Goal: Use online tool/utility

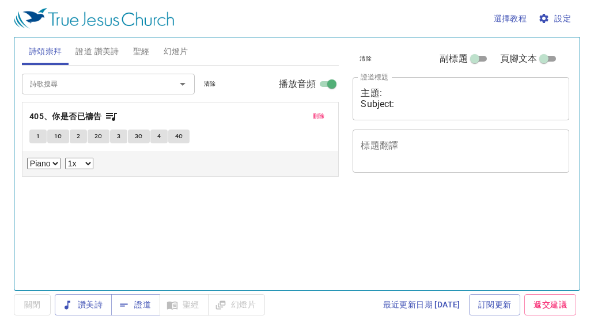
select select "1"
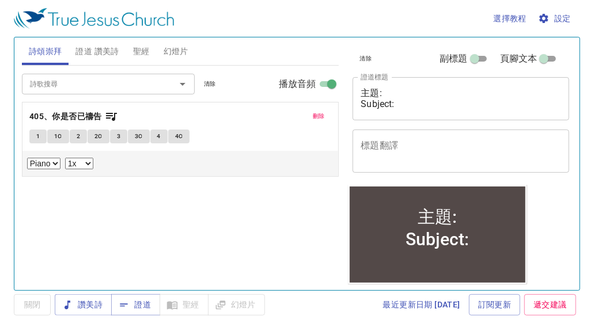
click at [554, 21] on span "設定" at bounding box center [555, 19] width 31 height 14
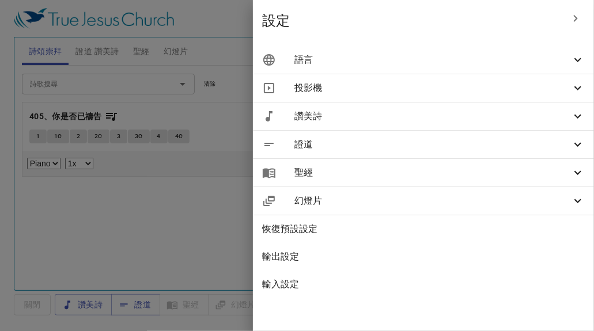
click at [571, 60] on icon at bounding box center [578, 60] width 14 height 14
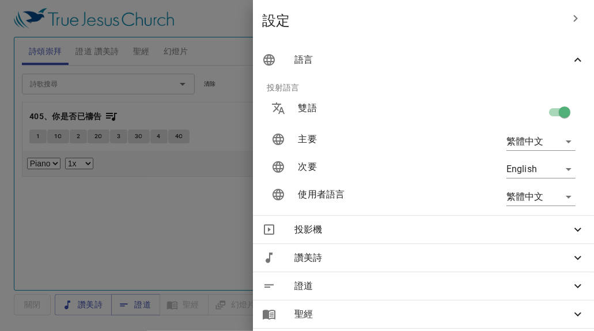
click at [199, 215] on div at bounding box center [297, 165] width 594 height 331
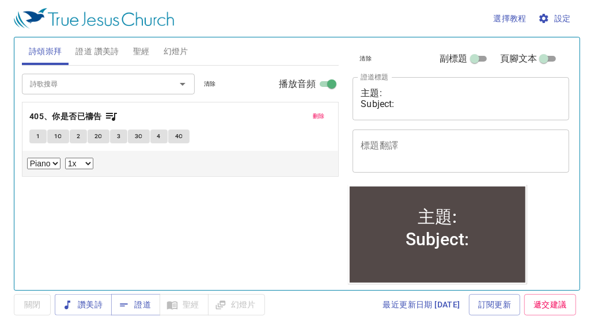
click at [566, 22] on span "設定" at bounding box center [555, 19] width 31 height 14
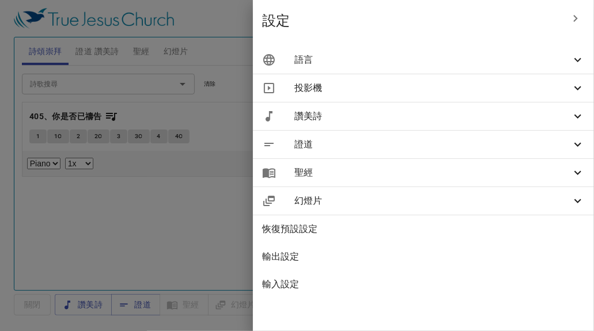
click at [577, 86] on icon at bounding box center [578, 88] width 14 height 14
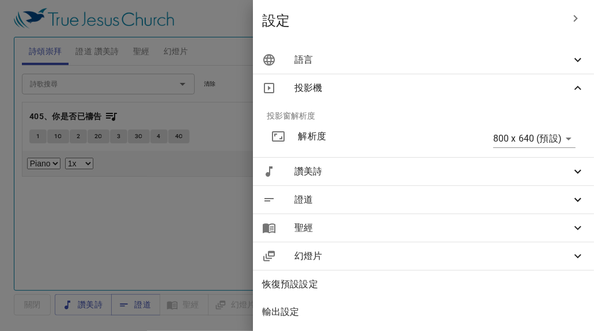
click at [577, 171] on icon at bounding box center [578, 172] width 14 height 14
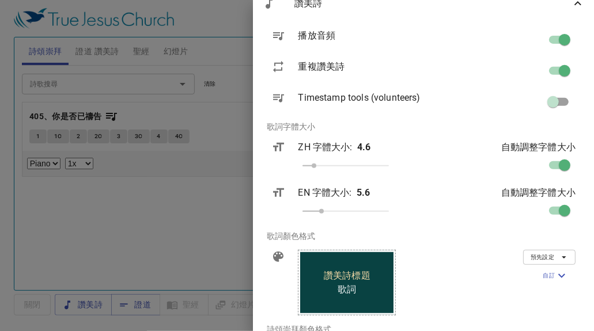
scroll to position [170, 0]
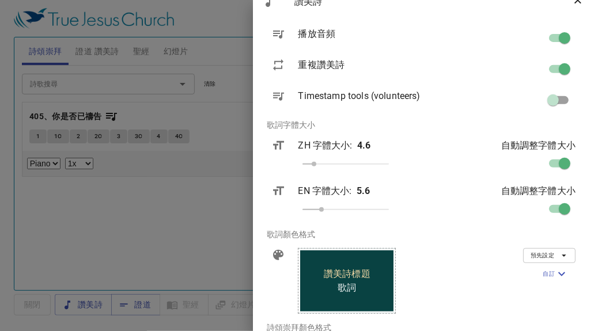
click at [191, 238] on div at bounding box center [297, 165] width 594 height 331
